Goal: Information Seeking & Learning: Learn about a topic

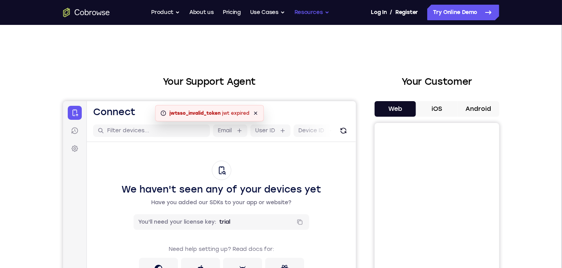
click at [322, 15] on button "Resources" at bounding box center [311, 13] width 35 height 16
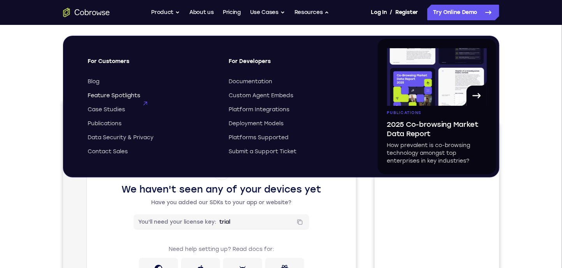
click at [120, 95] on span "Feature Spotlights" at bounding box center [114, 96] width 53 height 8
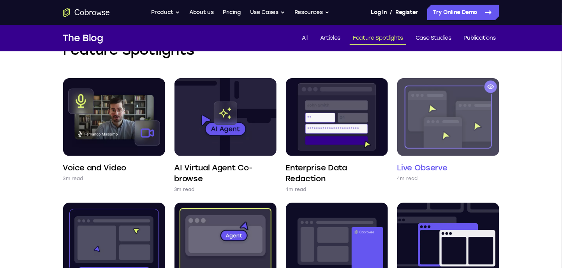
scroll to position [39, 0]
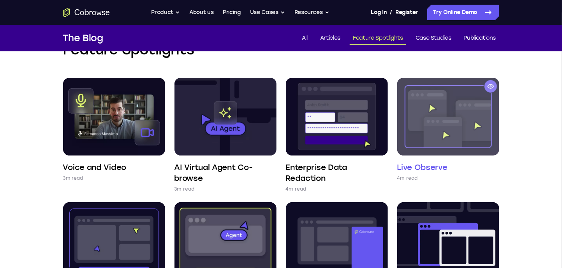
click at [437, 131] on img at bounding box center [448, 117] width 102 height 78
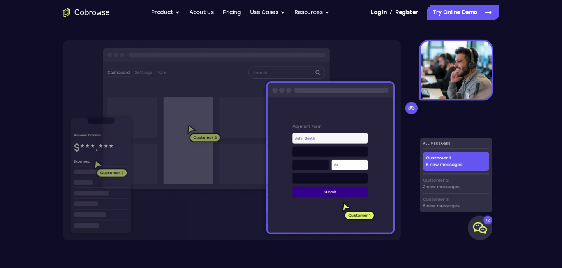
scroll to position [233, 0]
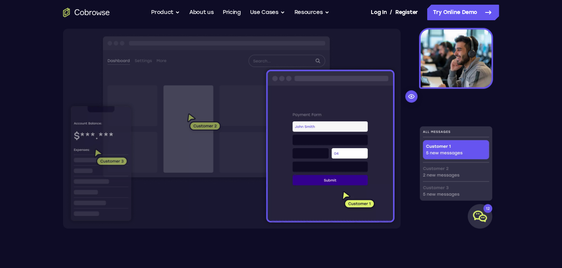
click at [407, 137] on img at bounding box center [281, 128] width 436 height 201
click at [447, 149] on img at bounding box center [281, 128] width 436 height 201
click at [478, 211] on img at bounding box center [281, 128] width 436 height 201
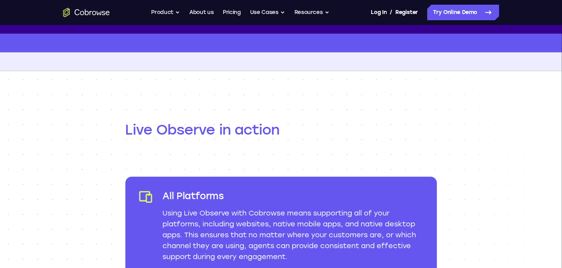
scroll to position [817, 0]
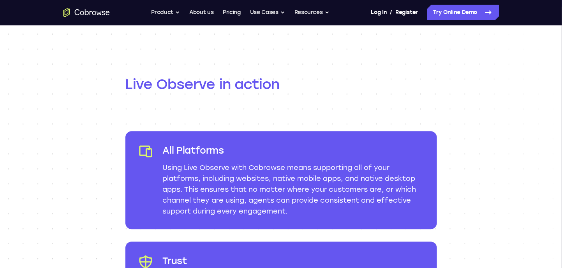
click at [279, 169] on p "Using Live Observe with Cobrowse means supporting all of your platforms, includ…" at bounding box center [294, 189] width 262 height 54
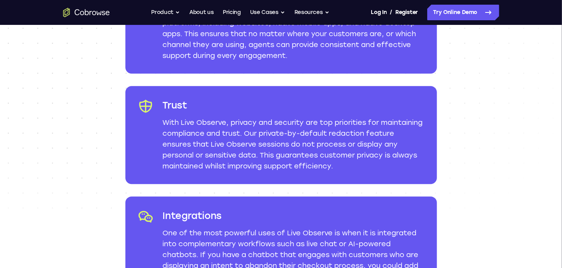
scroll to position [1011, 0]
